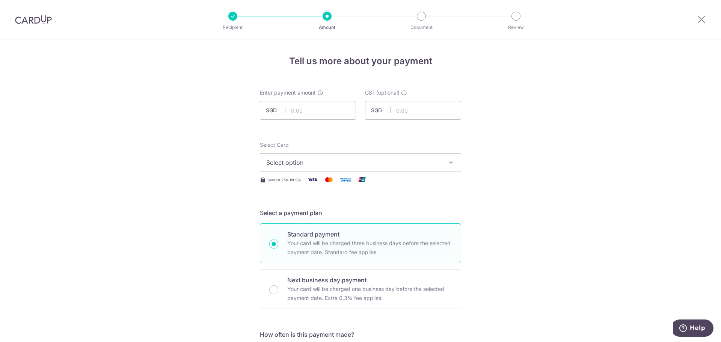
scroll to position [263, 0]
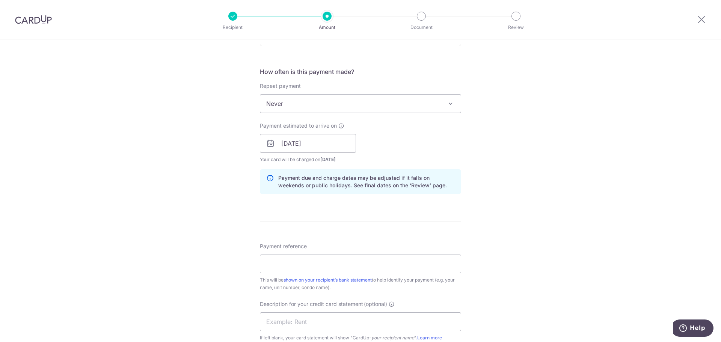
click at [368, 100] on span "Never" at bounding box center [360, 104] width 201 height 18
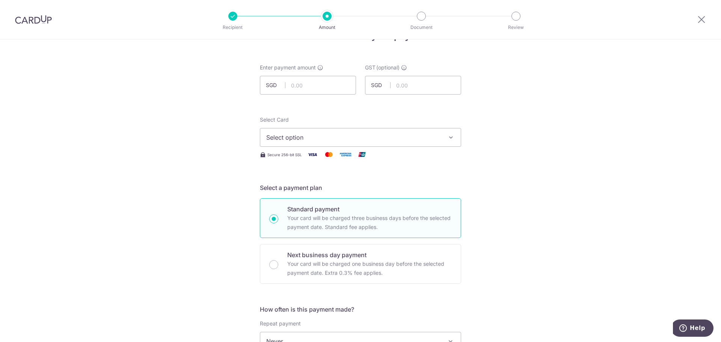
scroll to position [0, 0]
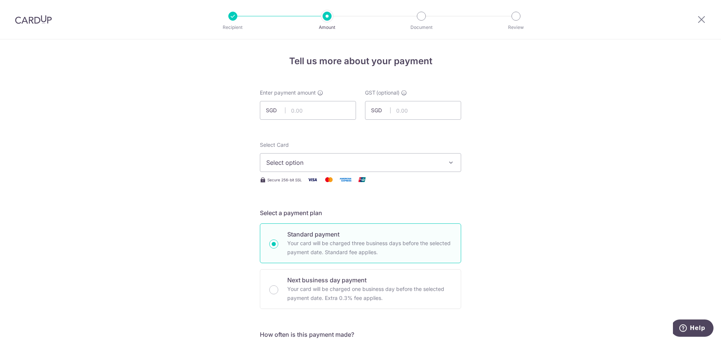
click at [413, 167] on span "Select option" at bounding box center [353, 162] width 175 height 9
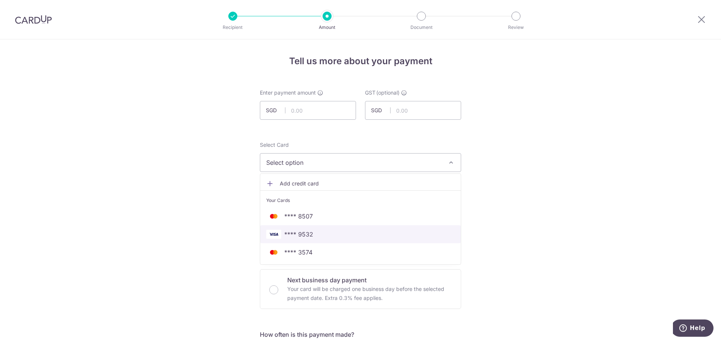
click at [313, 236] on span "**** 9532" at bounding box center [360, 234] width 189 height 9
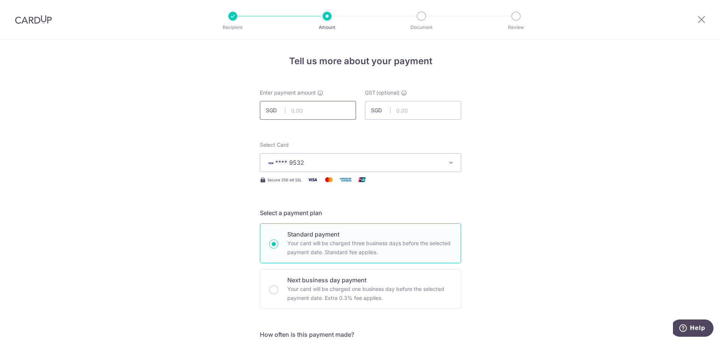
click at [313, 113] on input "text" at bounding box center [308, 110] width 96 height 19
type input "7,969.46"
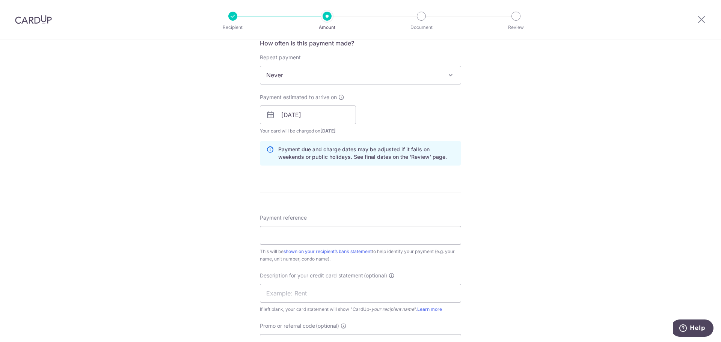
scroll to position [338, 0]
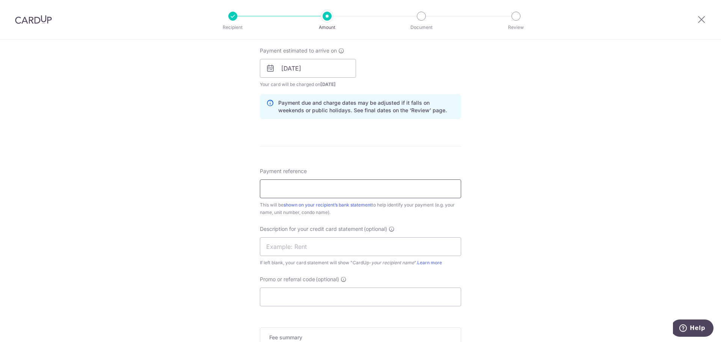
click at [299, 187] on input "Payment reference" at bounding box center [360, 189] width 201 height 19
type input "XMX1 AUGUST RENTAL"
click at [337, 252] on input "text" at bounding box center [360, 246] width 201 height 19
click at [383, 197] on input "XMX1 AUGUST RENTAL" at bounding box center [360, 189] width 201 height 19
click at [386, 194] on input "XMX1 AUGUST RENTAL" at bounding box center [360, 189] width 201 height 19
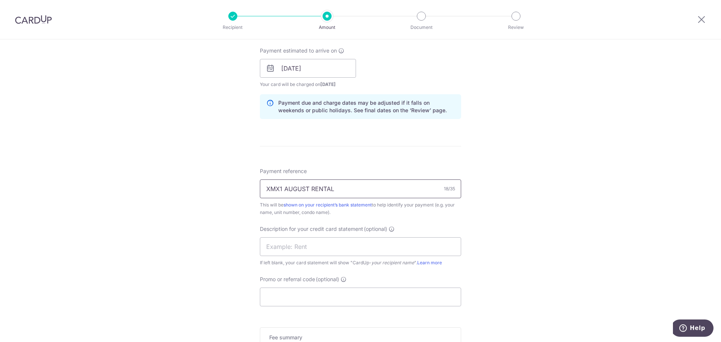
click at [386, 194] on input "XMX1 AUGUST RENTAL" at bounding box center [360, 189] width 201 height 19
click at [336, 242] on input "text" at bounding box center [360, 246] width 201 height 19
paste input "XMX1 AUGUST REN"
type input "XMX1 AUGUST REN"
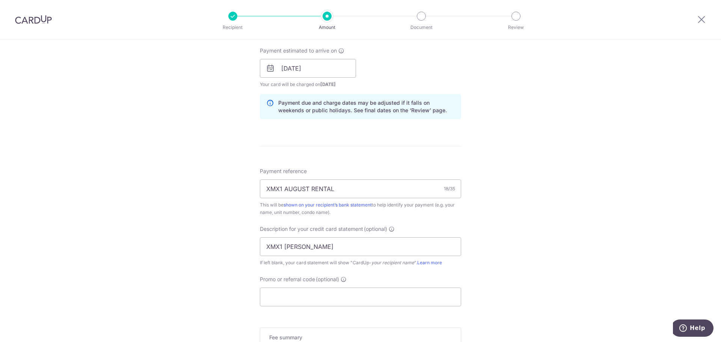
click at [520, 244] on div "Tell us more about your payment Enter payment amount SGD 7,969.46 7969.46 GST (…" at bounding box center [360, 81] width 721 height 761
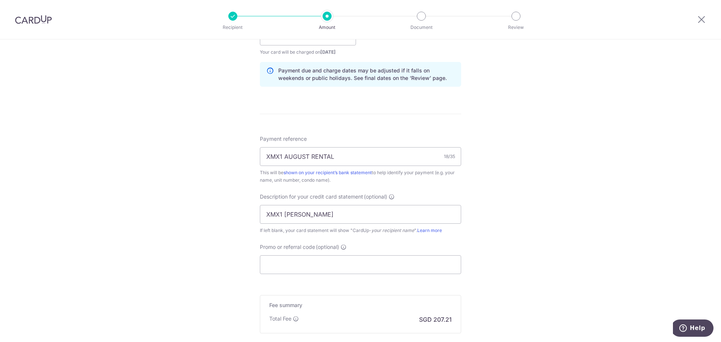
scroll to position [413, 0]
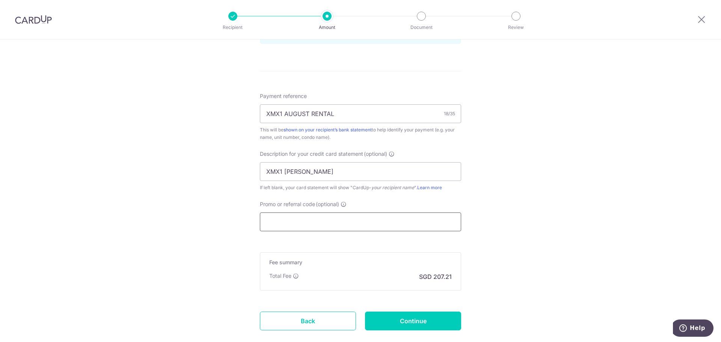
click at [370, 222] on input "Promo or referral code (optional)" at bounding box center [360, 222] width 201 height 19
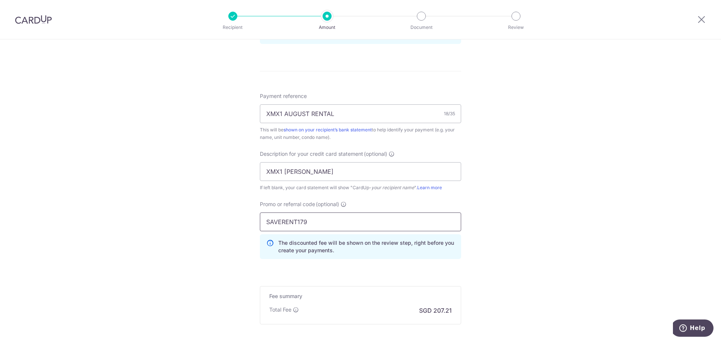
type input "SAVERENT179"
click at [522, 246] on div "Tell us more about your payment Enter payment amount SGD 7,969.46 7969.46 GST (…" at bounding box center [360, 23] width 721 height 794
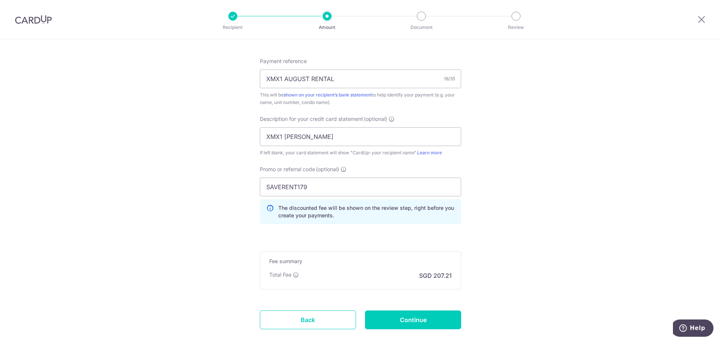
scroll to position [492, 0]
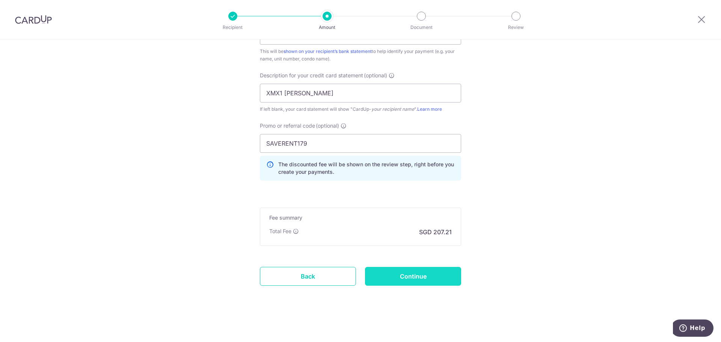
click at [422, 274] on input "Continue" at bounding box center [413, 276] width 96 height 19
type input "Create Schedule"
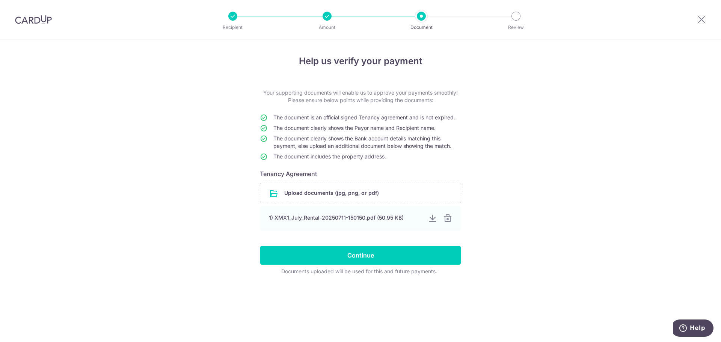
click at [675, 139] on div "Help us verify your payment Your supporting documents will enable us to approve…" at bounding box center [360, 190] width 721 height 303
click at [373, 195] on input "file" at bounding box center [360, 193] width 201 height 20
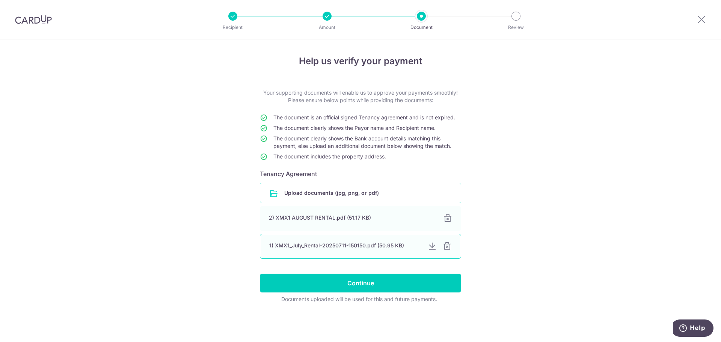
click at [450, 248] on div at bounding box center [447, 246] width 9 height 9
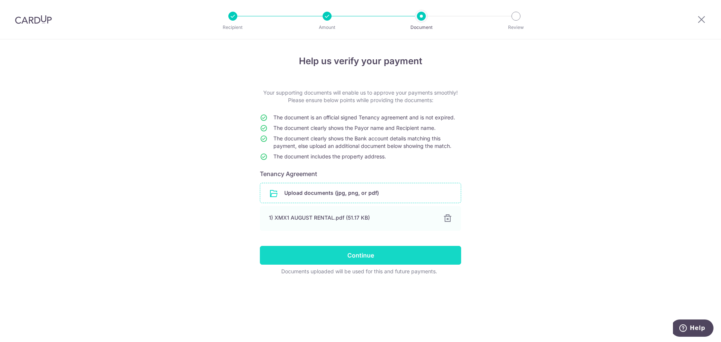
click at [421, 258] on input "Continue" at bounding box center [360, 255] width 201 height 19
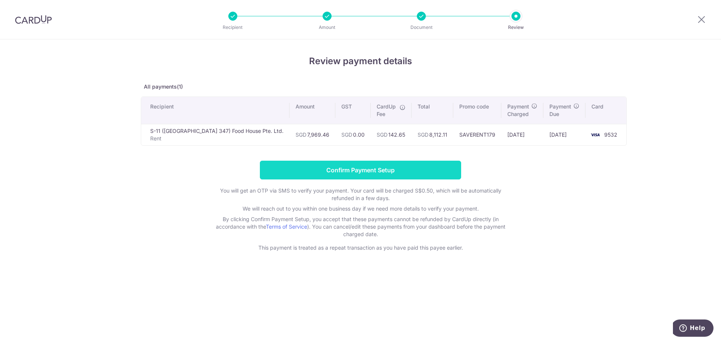
click at [372, 168] on input "Confirm Payment Setup" at bounding box center [360, 170] width 201 height 19
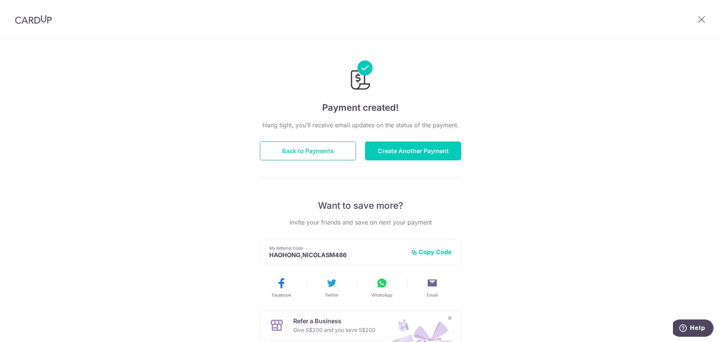
click at [314, 152] on button "Back to Payments" at bounding box center [308, 151] width 96 height 19
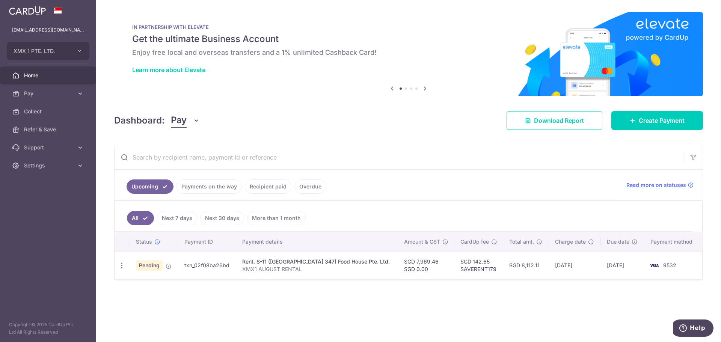
click at [259, 189] on link "Recipient paid" at bounding box center [268, 187] width 47 height 14
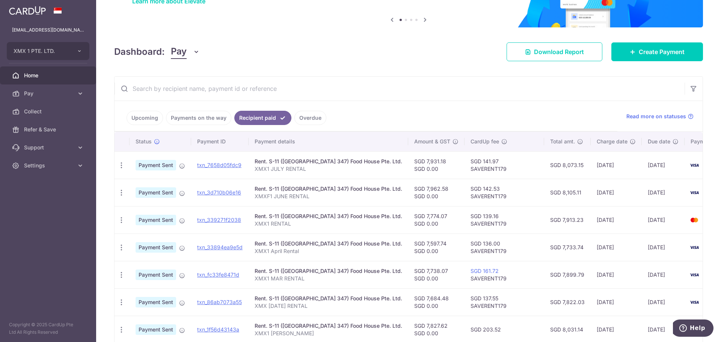
scroll to position [75, 0]
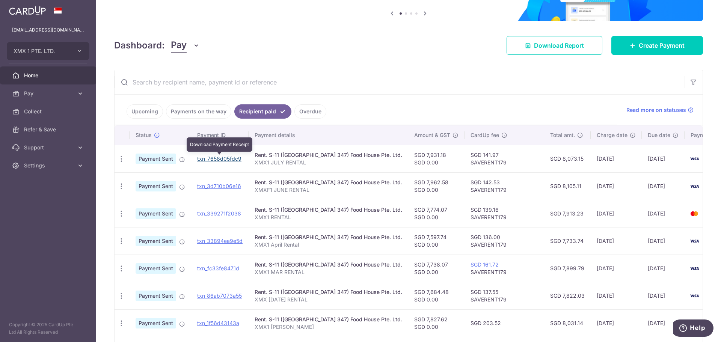
click at [230, 158] on link "txn_7658d05fdc9" at bounding box center [219, 158] width 44 height 6
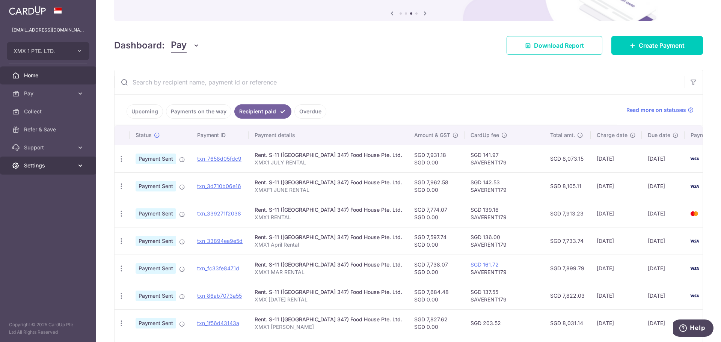
click at [46, 166] on span "Settings" at bounding box center [49, 166] width 50 height 8
click at [38, 199] on span "Logout" at bounding box center [49, 202] width 50 height 8
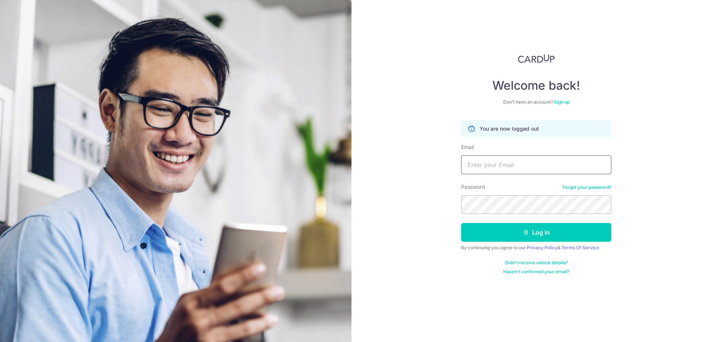
click at [510, 165] on input "Email" at bounding box center [536, 164] width 150 height 19
click at [502, 166] on input "[PERSON_NAME][EMAIL_ADDRESS][PERSON_NAME][DOMAIN_NAME]" at bounding box center [536, 164] width 150 height 19
type input "[PERSON_NAME][EMAIL_ADDRESS][PERSON_NAME][DOMAIN_NAME]"
click at [461, 223] on button "Log in" at bounding box center [536, 232] width 150 height 19
